Goal: Navigation & Orientation: Find specific page/section

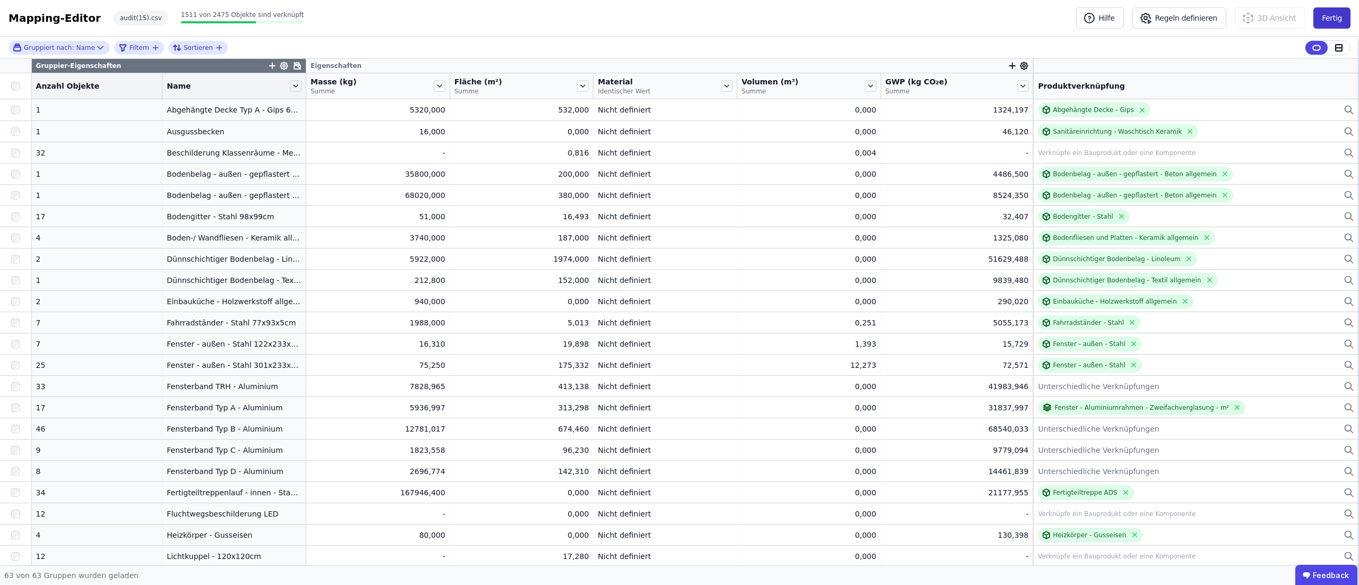
click at [1336, 17] on button "Fertig" at bounding box center [1331, 17] width 37 height 21
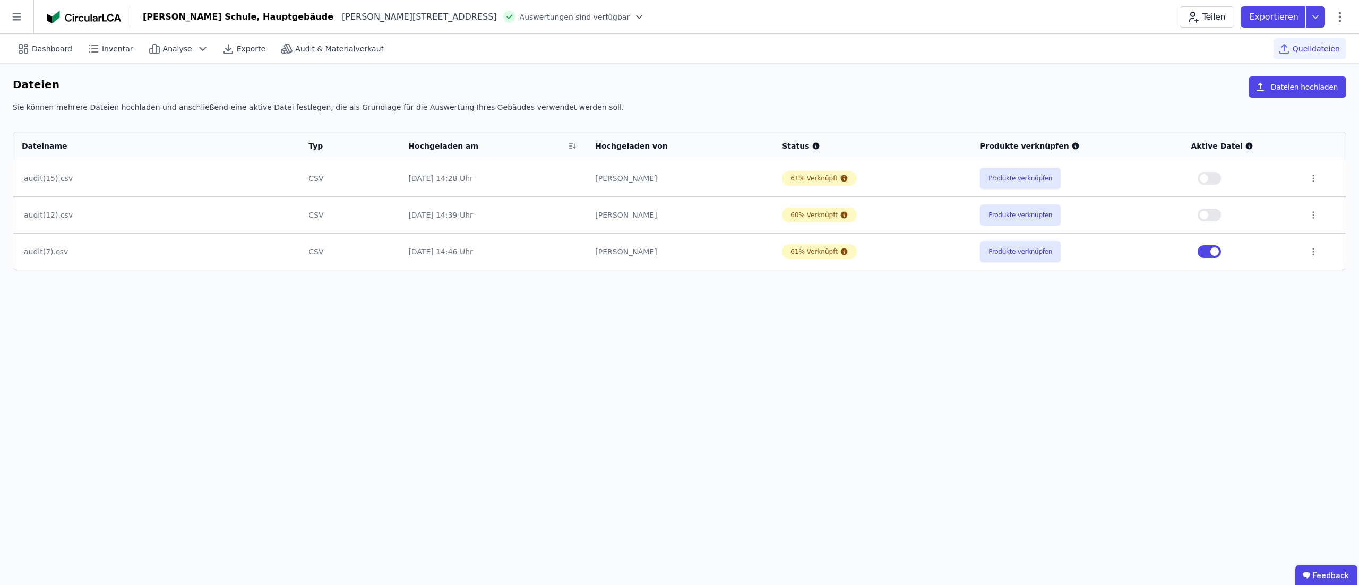
click at [92, 13] on img at bounding box center [84, 17] width 74 height 13
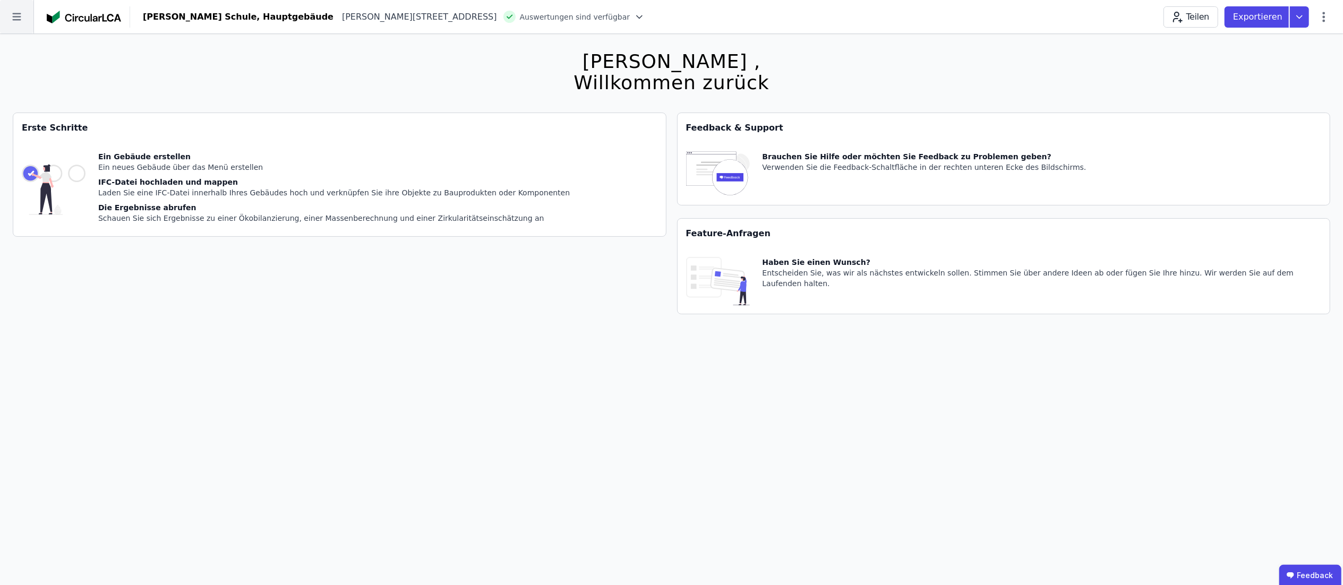
click at [23, 25] on icon at bounding box center [16, 16] width 33 height 33
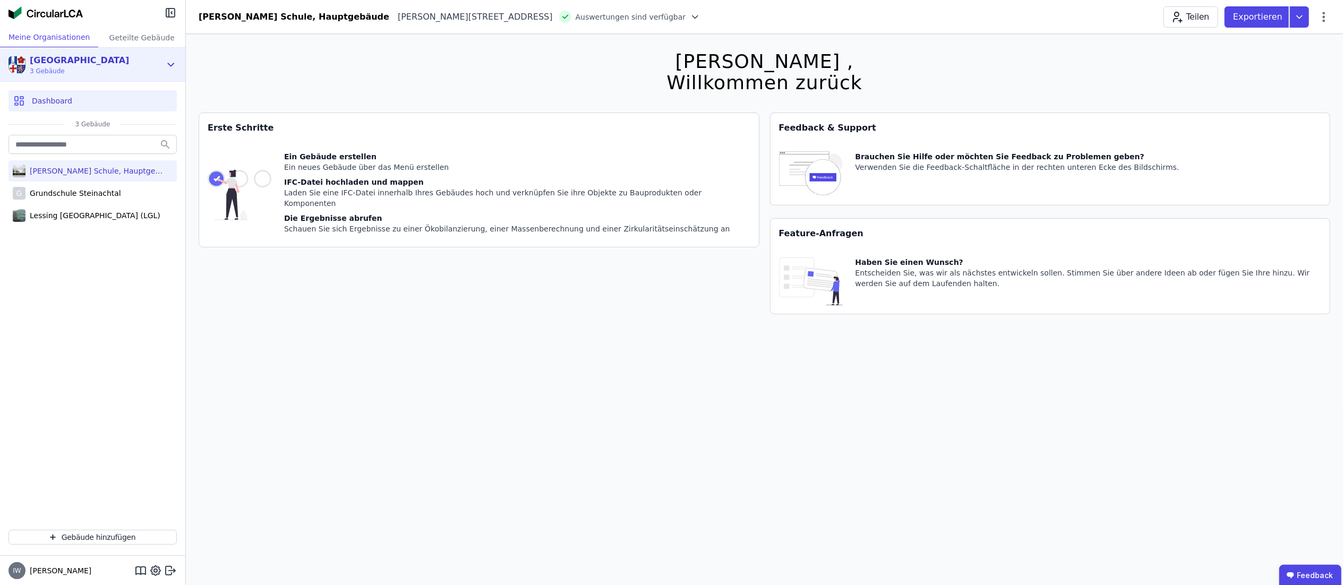
click at [98, 61] on div "[GEOGRAPHIC_DATA][STREET_ADDRESS] Gebäude" at bounding box center [84, 64] width 152 height 21
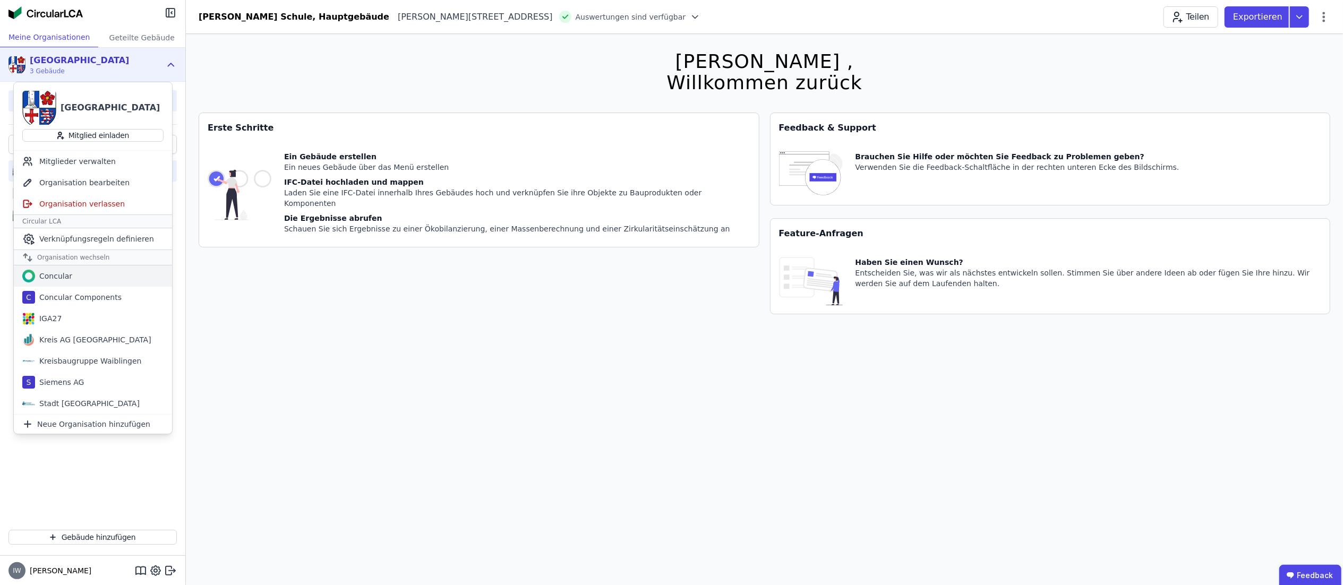
click at [83, 269] on div "Concular" at bounding box center [93, 275] width 158 height 21
